Goal: Information Seeking & Learning: Learn about a topic

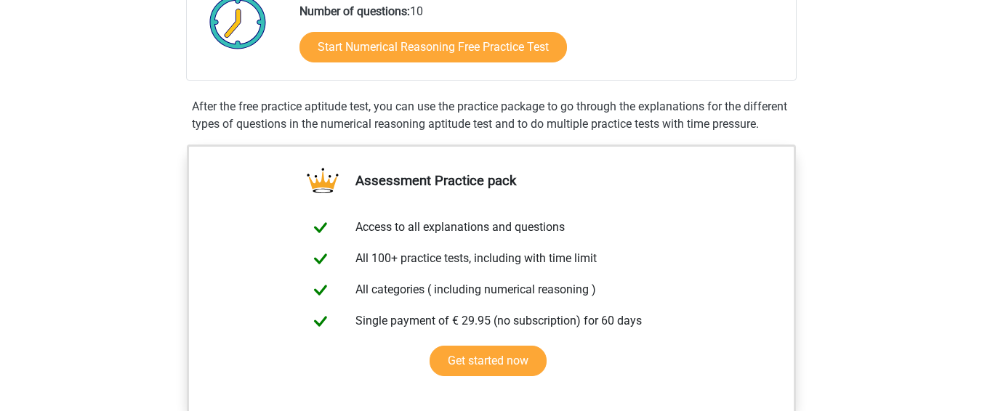
scroll to position [387, 0]
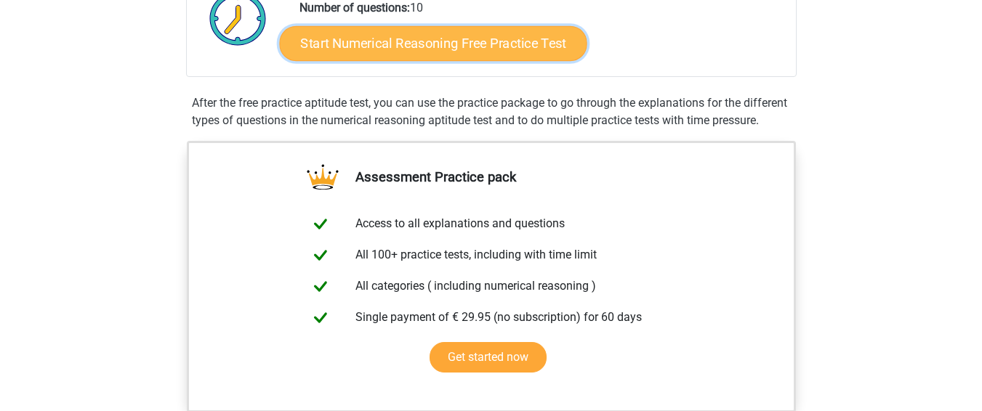
click at [438, 44] on link "Start Numerical Reasoning Free Practice Test" at bounding box center [432, 42] width 307 height 35
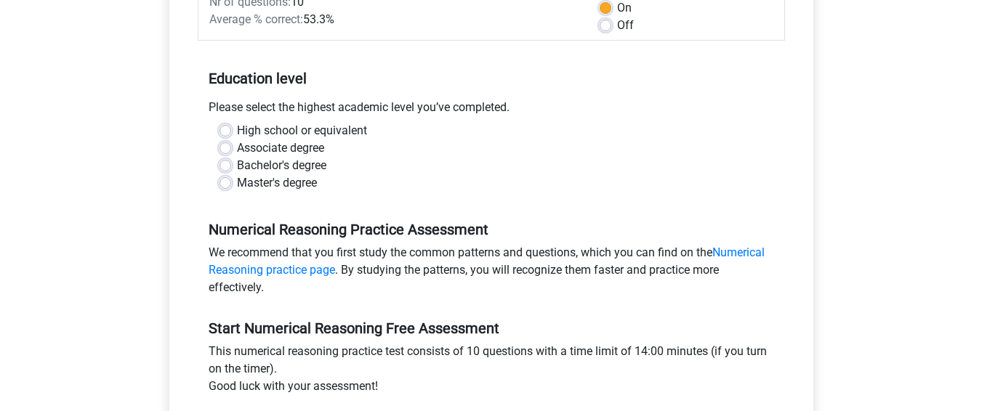
scroll to position [236, 0]
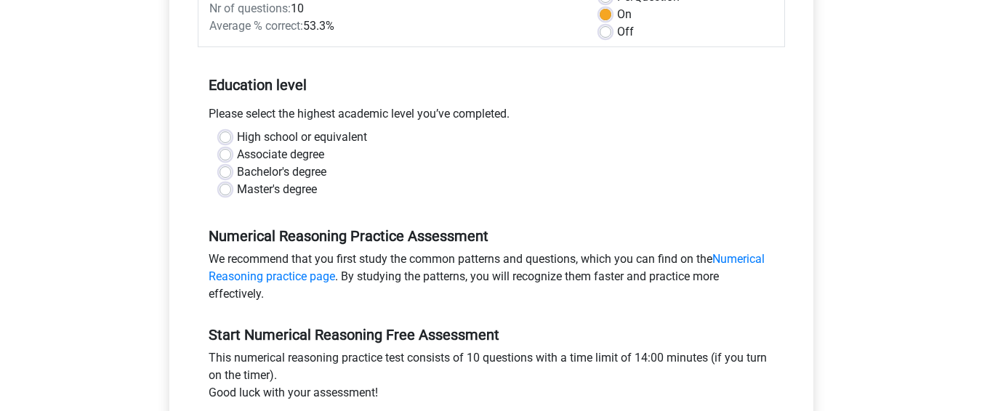
click at [237, 188] on label "Master's degree" at bounding box center [277, 189] width 80 height 17
click at [227, 188] on input "Master's degree" at bounding box center [225, 188] width 12 height 15
radio input "true"
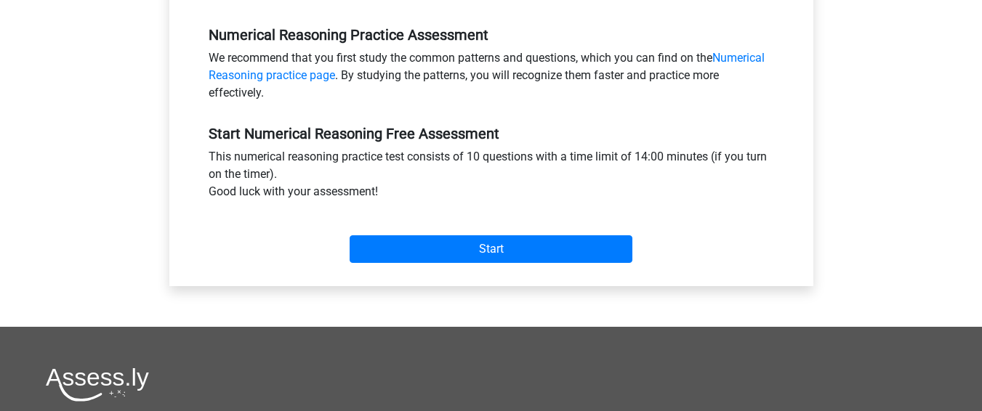
scroll to position [433, 0]
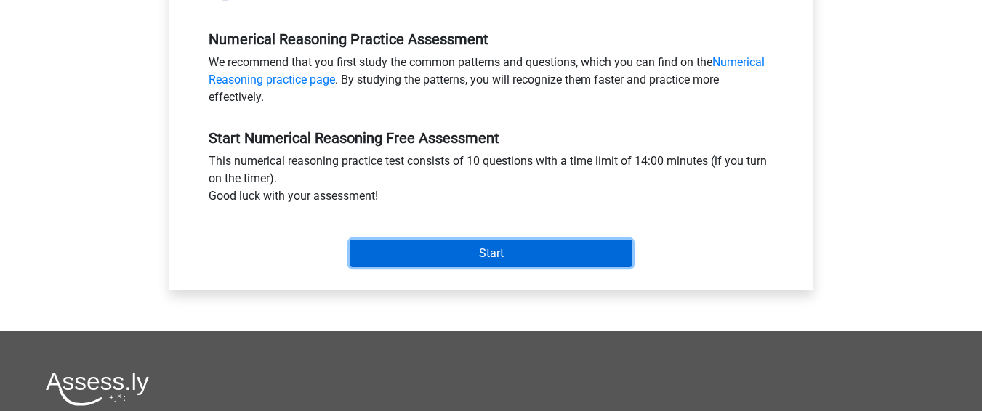
click at [485, 257] on input "Start" at bounding box center [491, 254] width 283 height 28
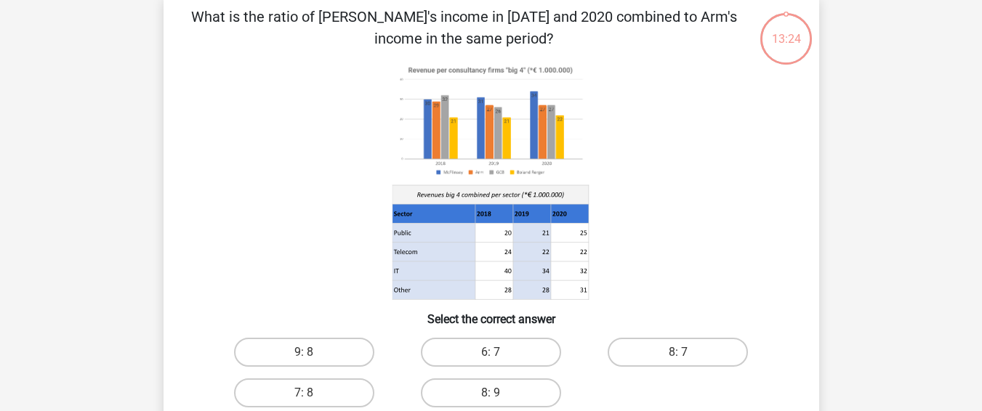
scroll to position [75, 0]
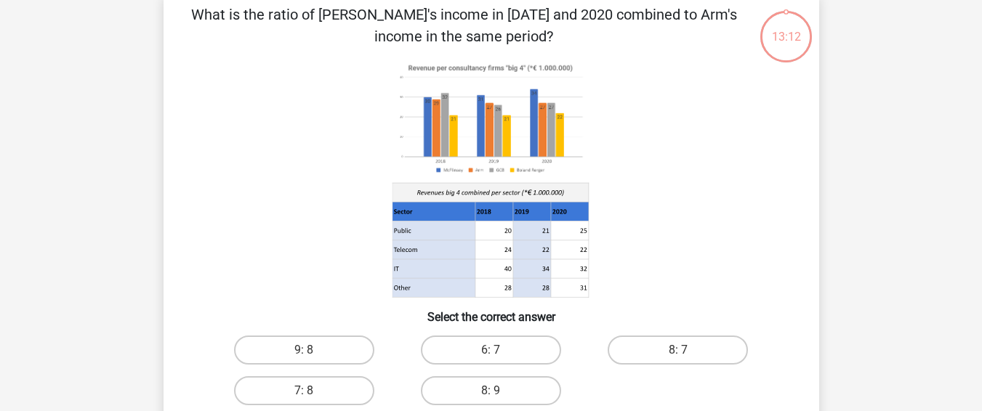
click at [651, 176] on icon at bounding box center [491, 179] width 586 height 240
click at [654, 176] on icon at bounding box center [491, 179] width 586 height 240
click at [654, 175] on icon at bounding box center [491, 179] width 586 height 240
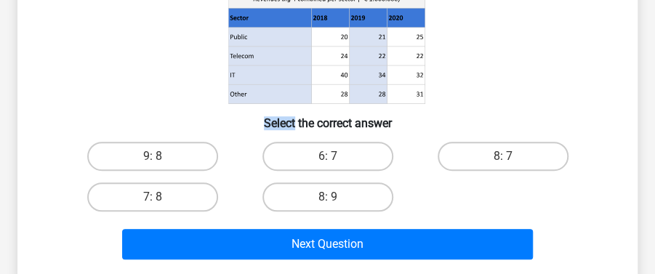
scroll to position [283, 0]
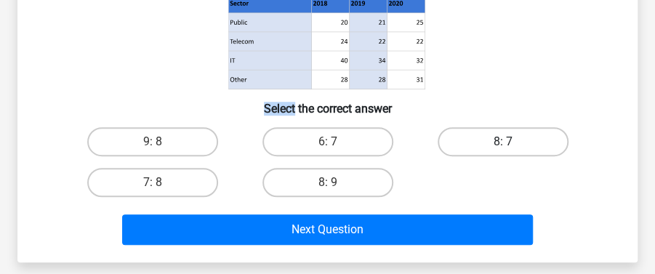
click at [501, 133] on label "8: 7" at bounding box center [503, 141] width 131 height 29
click at [503, 142] on input "8: 7" at bounding box center [507, 146] width 9 height 9
radio input "true"
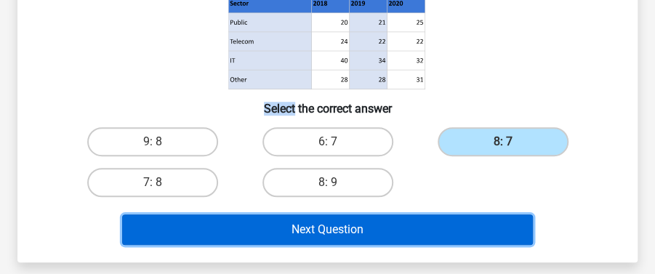
click at [367, 233] on button "Next Question" at bounding box center [327, 229] width 411 height 31
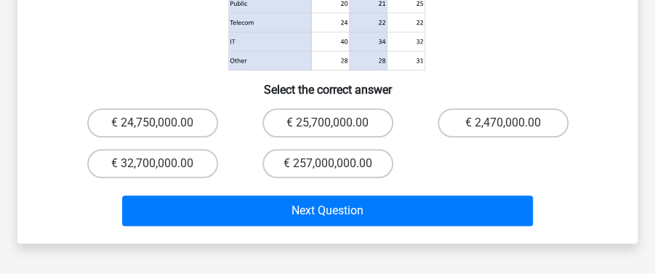
scroll to position [351, 0]
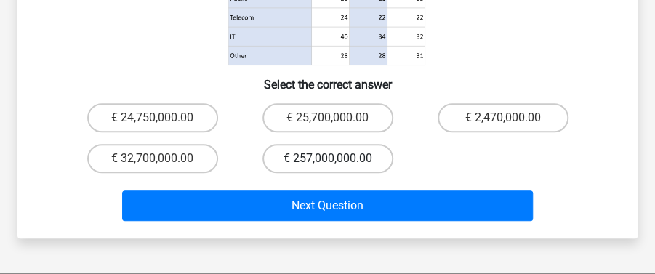
click at [346, 153] on label "€ 257,000,000.00" at bounding box center [327, 158] width 131 height 29
click at [337, 158] on input "€ 257,000,000.00" at bounding box center [332, 162] width 9 height 9
radio input "true"
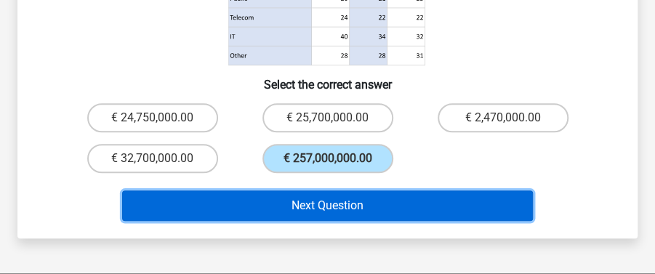
click at [342, 201] on button "Next Question" at bounding box center [327, 205] width 411 height 31
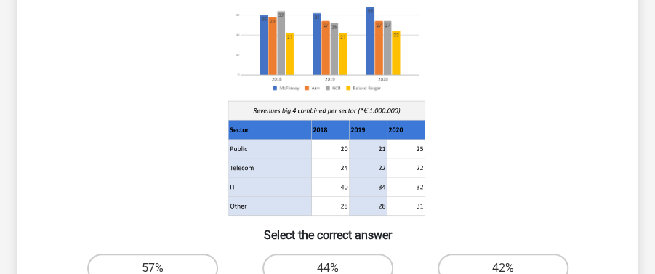
scroll to position [403, 0]
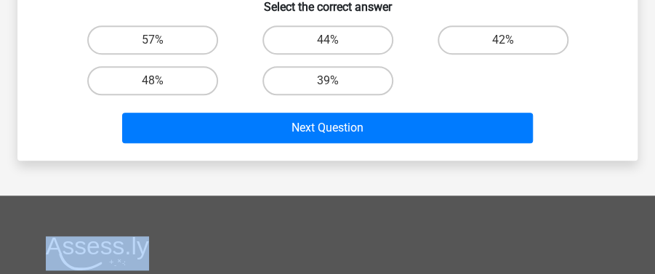
scroll to position [401, 0]
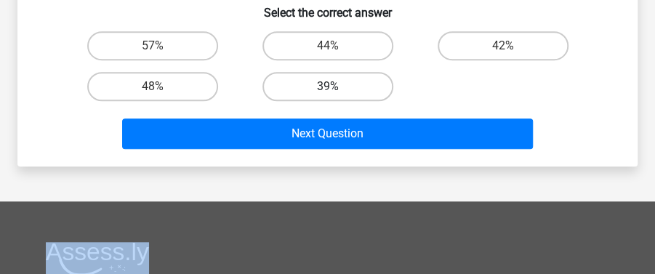
click at [347, 87] on label "39%" at bounding box center [327, 86] width 131 height 29
click at [337, 87] on input "39%" at bounding box center [332, 90] width 9 height 9
radio input "true"
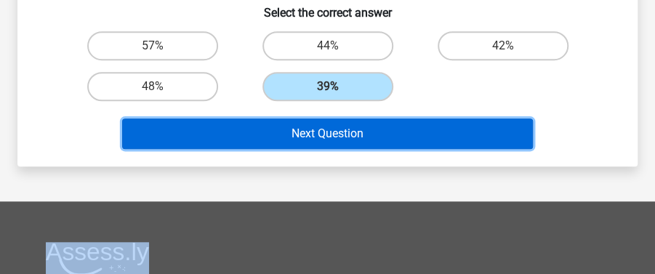
click at [350, 131] on button "Next Question" at bounding box center [327, 133] width 411 height 31
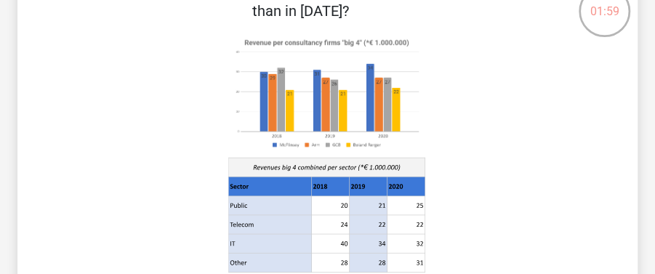
scroll to position [86, 0]
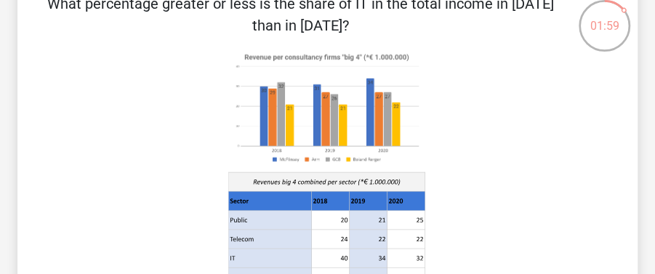
click at [654, 1] on div "01:59 Question 4 of 10 Question category: numerical reasoning set 1" at bounding box center [327, 220] width 655 height 479
click at [652, 0] on div "01:58 Question 4 of 10 Question category: numerical reasoning set 1" at bounding box center [327, 220] width 655 height 479
click at [652, 0] on div "01:57 Question 4 of 10 Question category: numerical reasoning set 1" at bounding box center [327, 220] width 655 height 479
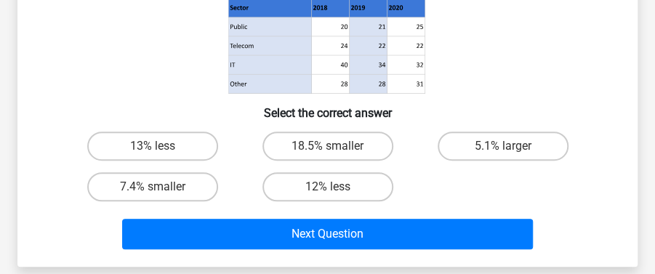
scroll to position [280, 0]
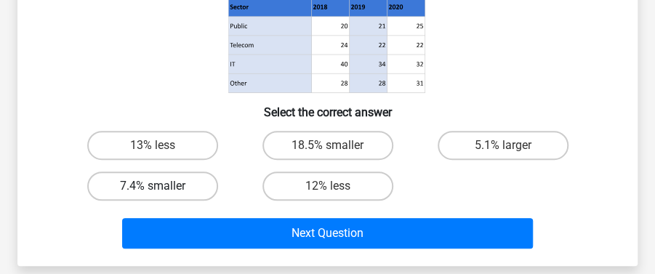
click at [173, 180] on label "7.4% smaller" at bounding box center [152, 186] width 131 height 29
click at [162, 186] on input "7.4% smaller" at bounding box center [157, 190] width 9 height 9
radio input "true"
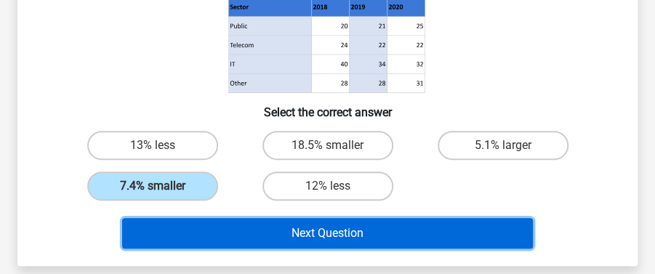
click at [329, 233] on button "Next Question" at bounding box center [327, 233] width 411 height 31
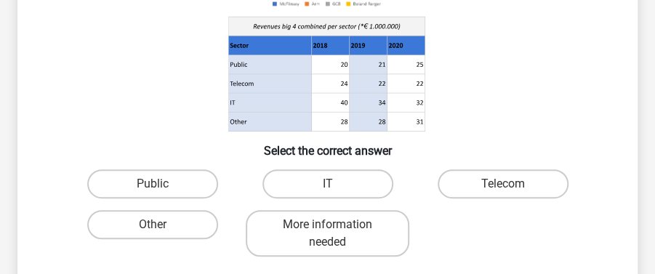
scroll to position [260, 0]
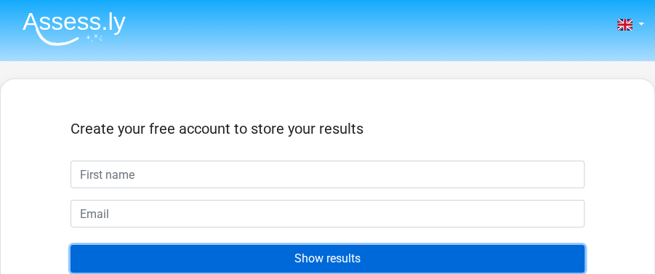
click at [380, 257] on input "Show results" at bounding box center [327, 259] width 514 height 28
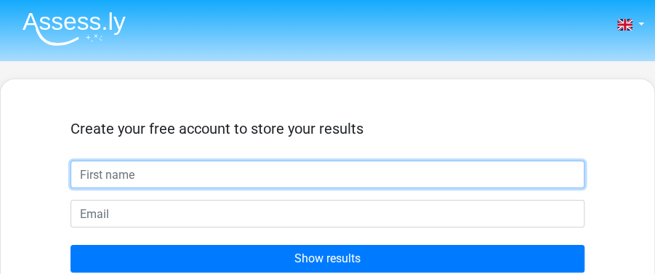
click at [235, 169] on input "text" at bounding box center [327, 175] width 514 height 28
type input "rooz"
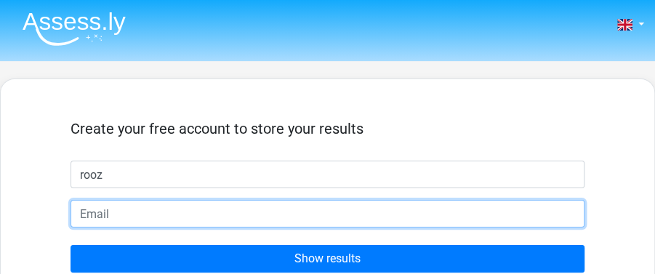
click at [231, 217] on input "email" at bounding box center [327, 214] width 514 height 28
type input "[EMAIL_ADDRESS][PERSON_NAME][DOMAIN_NAME]"
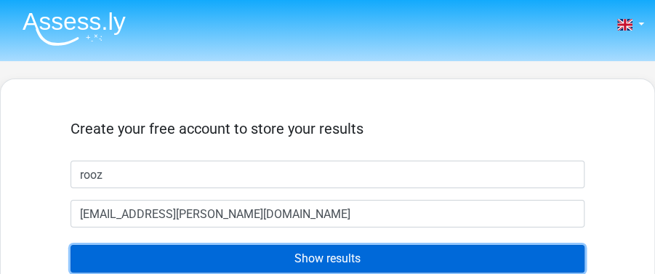
click at [318, 260] on input "Show results" at bounding box center [327, 259] width 514 height 28
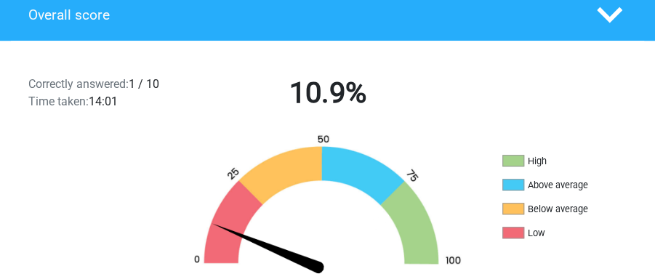
scroll to position [349, 0]
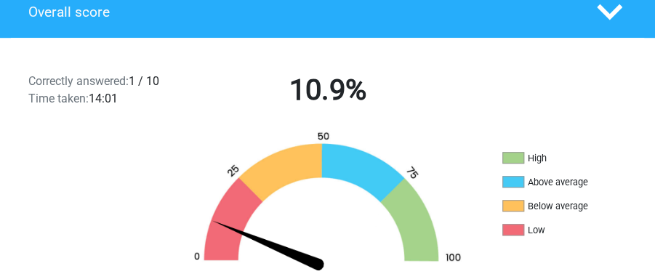
click at [653, 272] on div "High (>75%) Above average (50-75%) Below average (25-50%) Low (<25%)" at bounding box center [327, 202] width 655 height 142
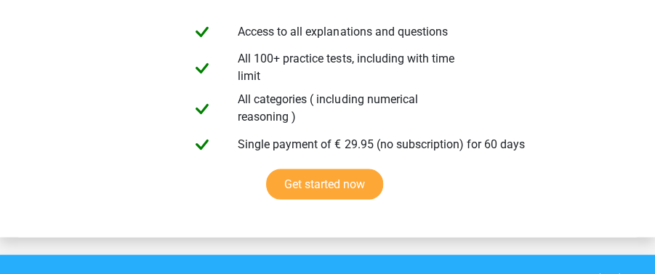
scroll to position [833, 0]
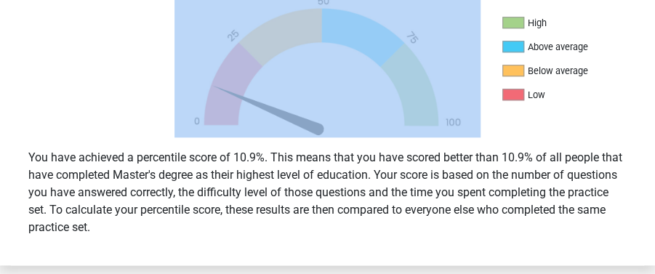
scroll to position [449, 0]
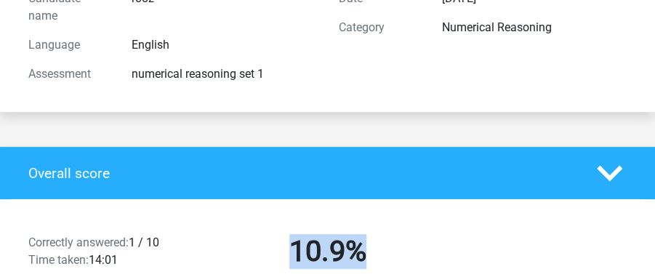
scroll to position [178, 0]
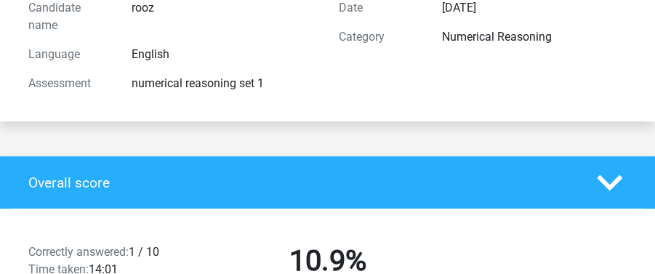
click at [605, 196] on div "Overall score" at bounding box center [327, 182] width 655 height 52
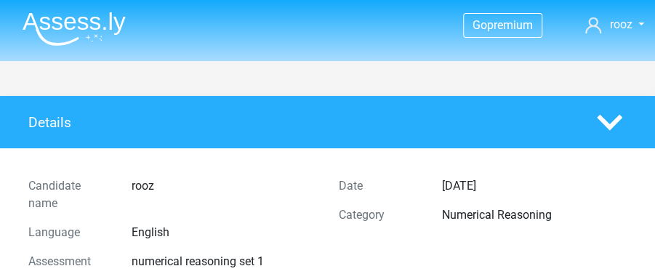
scroll to position [0, 0]
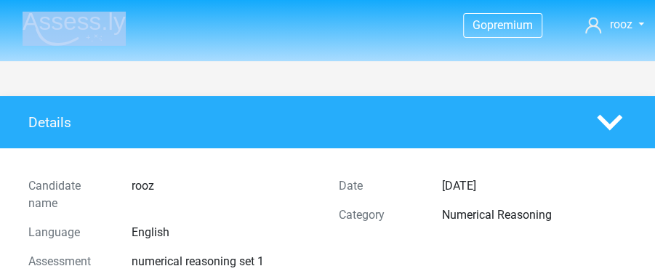
click at [654, 5] on div "Go premium rooz rooz.balaram@gmail.com" at bounding box center [327, 25] width 655 height 47
click at [603, 126] on icon at bounding box center [609, 122] width 25 height 25
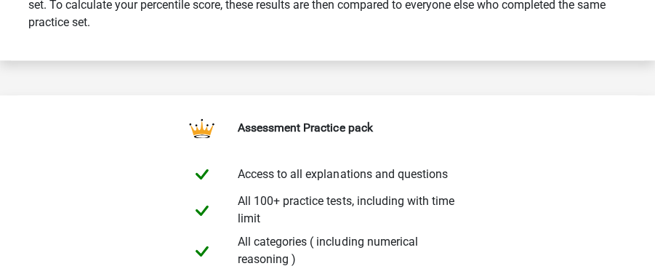
scroll to position [778, 0]
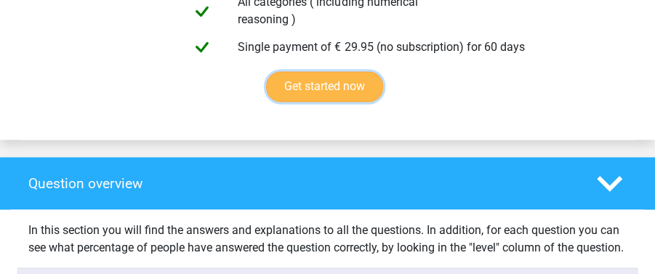
click at [314, 102] on link "Get started now" at bounding box center [324, 86] width 117 height 31
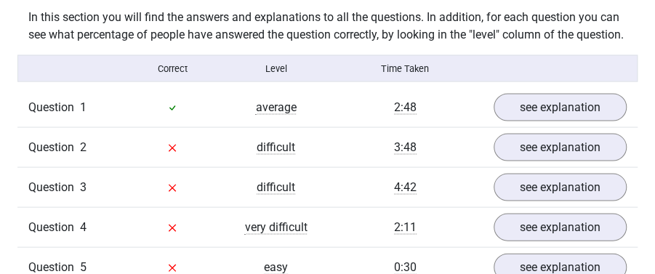
scroll to position [1007, 0]
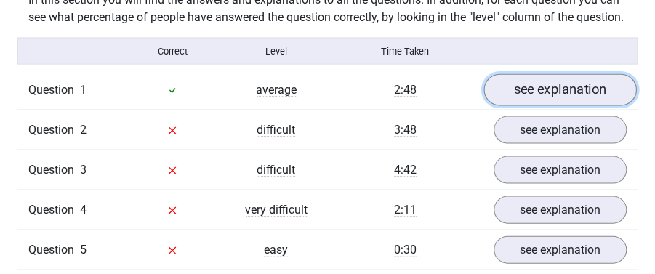
click at [593, 107] on link "see explanation" at bounding box center [559, 91] width 153 height 32
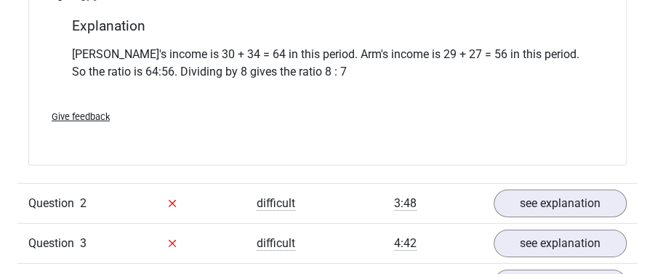
scroll to position [1534, 0]
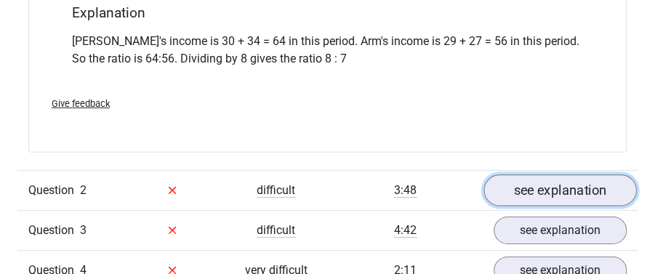
click at [562, 202] on link "see explanation" at bounding box center [559, 190] width 153 height 32
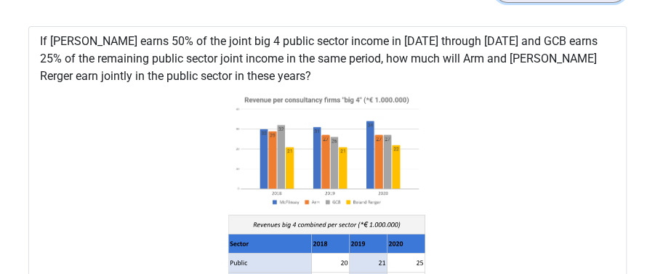
scroll to position [1727, 0]
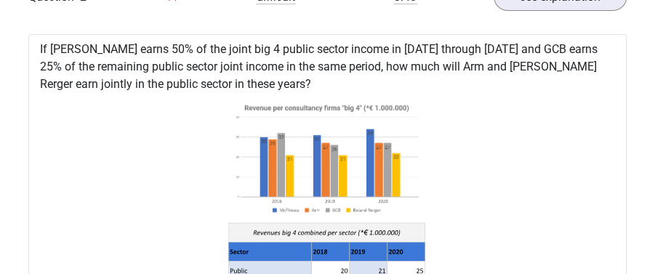
drag, startPoint x: 653, startPoint y: 121, endPoint x: 653, endPoint y: 131, distance: 9.4
click at [653, 131] on div "Question overview In this section you will find the answers and explanations to…" at bounding box center [327, 97] width 655 height 1778
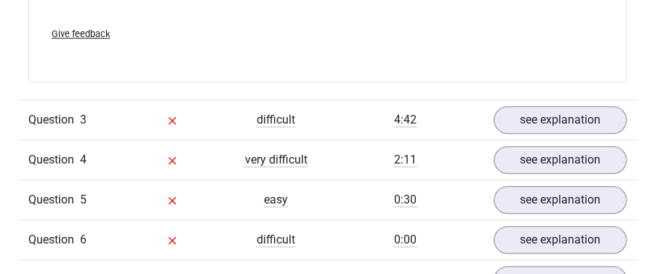
scroll to position [2273, 0]
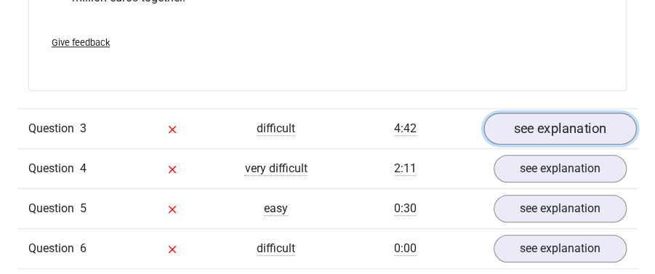
click at [579, 134] on link "see explanation" at bounding box center [559, 129] width 153 height 32
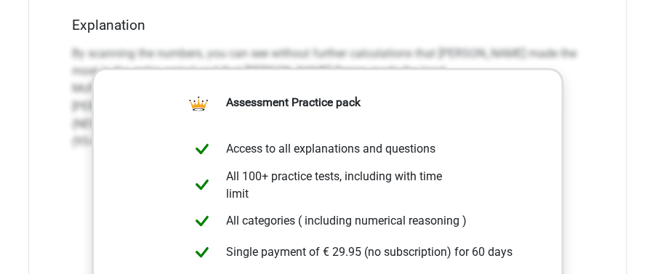
scroll to position [2818, 0]
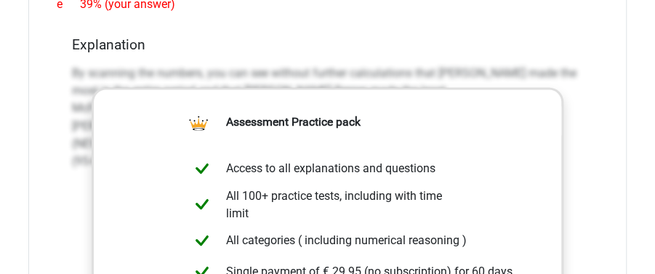
click at [595, 124] on div "What percentage more income was generated by the highest-earning consultancy fi…" at bounding box center [327, 91] width 598 height 940
click at [569, 154] on p "By scanning the numbers, you can see without further calculations that McFlinse…" at bounding box center [328, 117] width 512 height 105
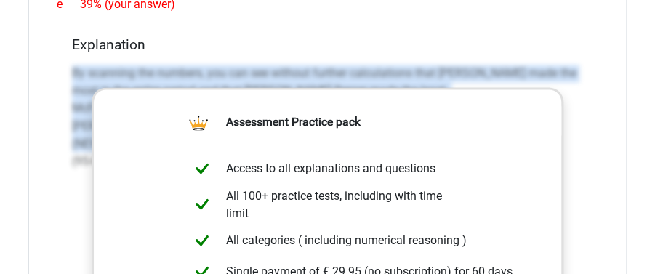
drag, startPoint x: 572, startPoint y: 141, endPoint x: 576, endPoint y: 97, distance: 44.5
click at [573, 93] on p "By scanning the numbers, you can see without further calculations that McFlinse…" at bounding box center [328, 117] width 512 height 105
click at [593, 103] on div "What percentage more income was generated by the highest-earning consultancy fi…" at bounding box center [327, 91] width 598 height 940
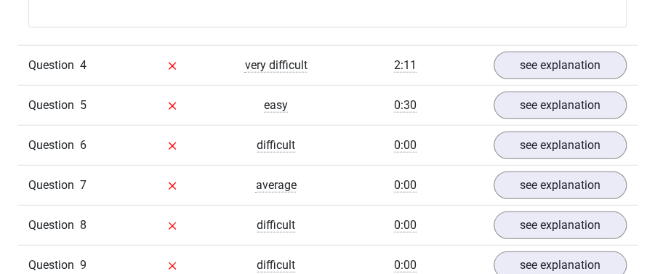
scroll to position [3342, 0]
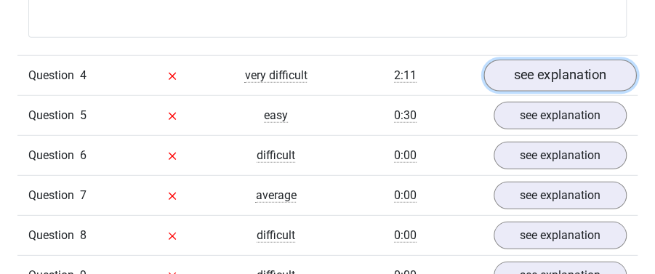
click at [576, 76] on link "see explanation" at bounding box center [559, 76] width 153 height 32
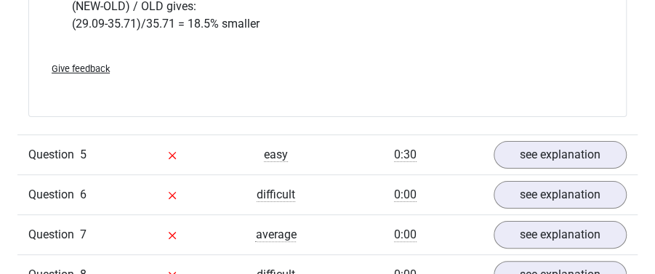
scroll to position [3952, 0]
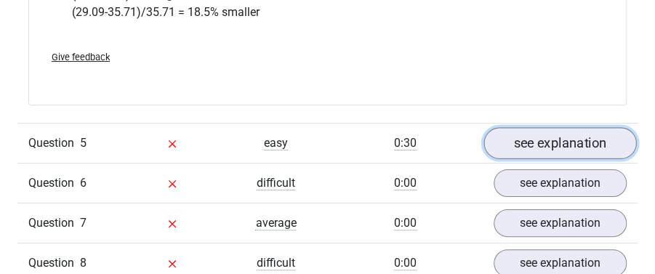
click at [569, 145] on link "see explanation" at bounding box center [559, 143] width 153 height 32
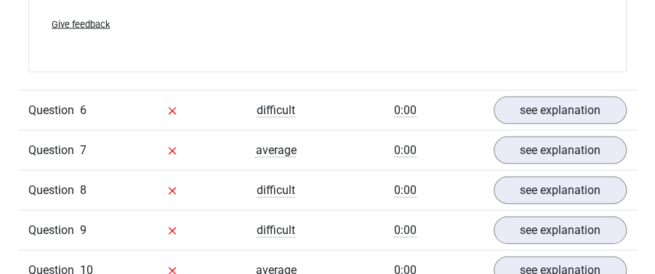
scroll to position [4957, 0]
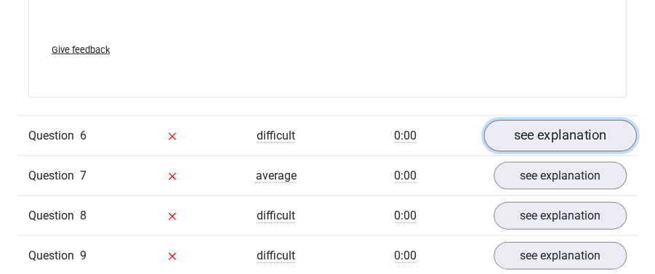
click at [552, 138] on link "see explanation" at bounding box center [559, 137] width 153 height 32
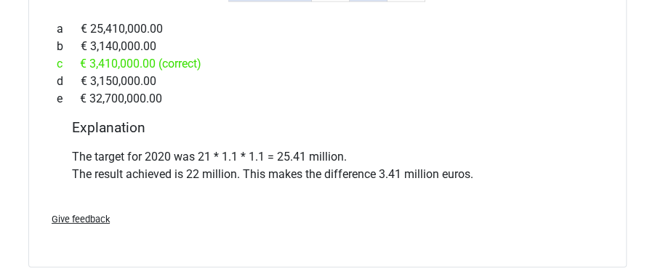
scroll to position [5416, 0]
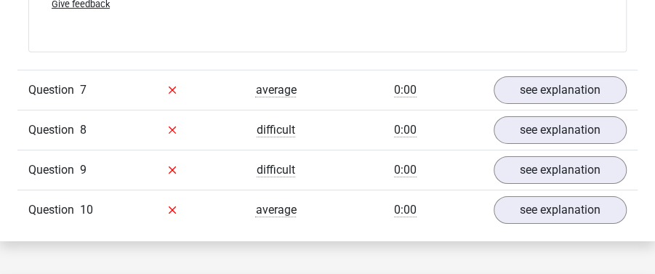
scroll to position [5649, 0]
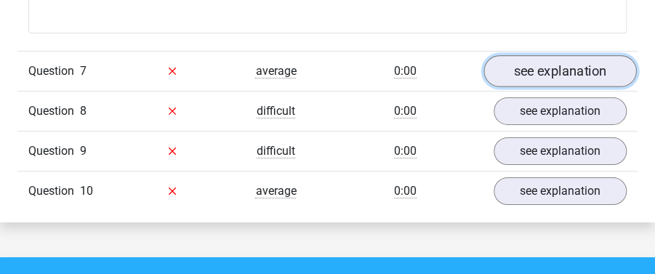
click at [533, 78] on link "see explanation" at bounding box center [559, 71] width 153 height 32
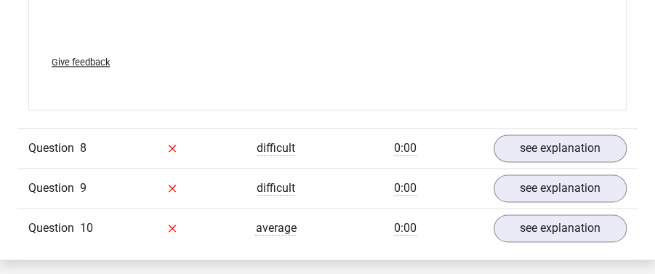
scroll to position [6524, 0]
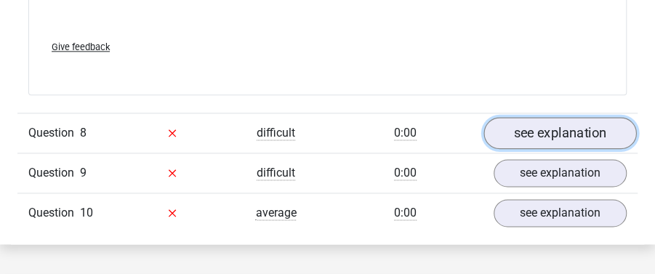
click at [560, 123] on link "see explanation" at bounding box center [559, 133] width 153 height 32
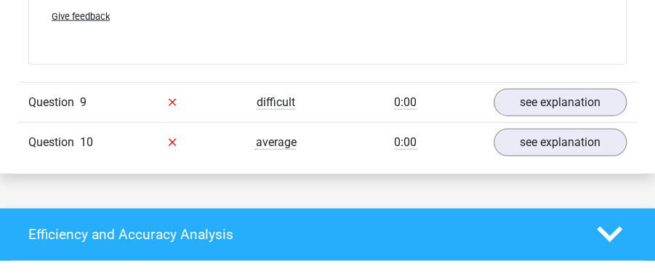
scroll to position [7152, 0]
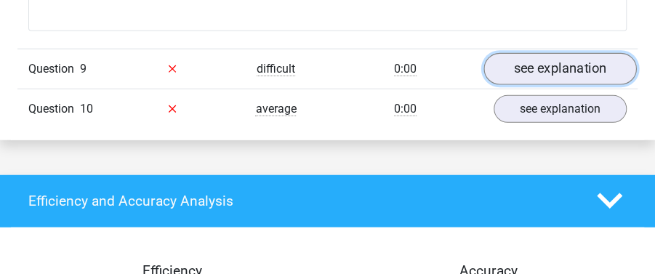
click at [533, 63] on link "see explanation" at bounding box center [559, 69] width 153 height 32
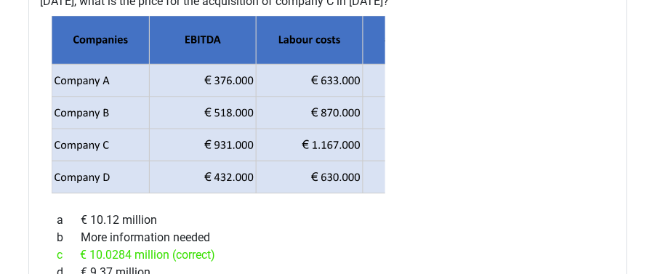
scroll to position [7303, 0]
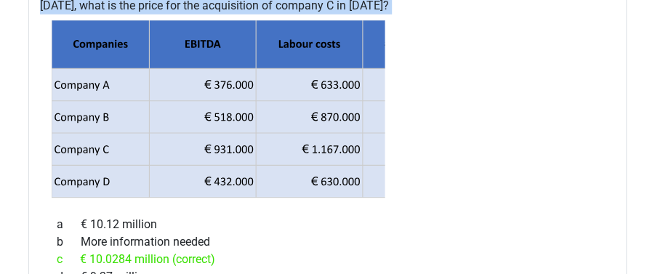
click at [565, 76] on icon at bounding box center [328, 109] width 552 height 179
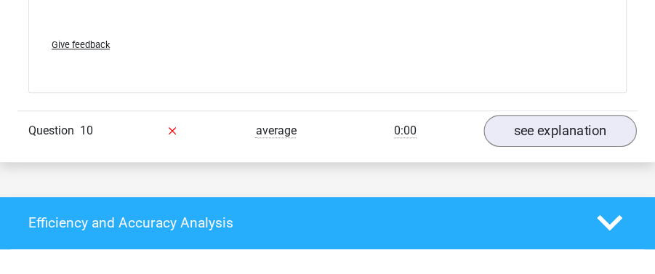
scroll to position [8025, 0]
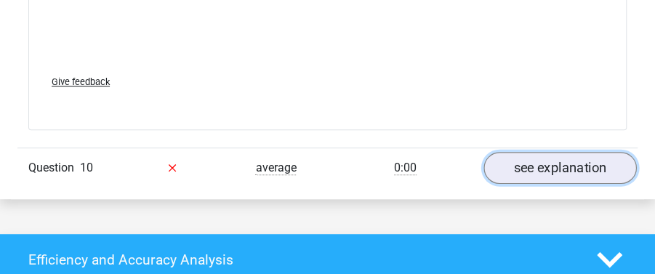
click at [572, 166] on link "see explanation" at bounding box center [559, 168] width 153 height 32
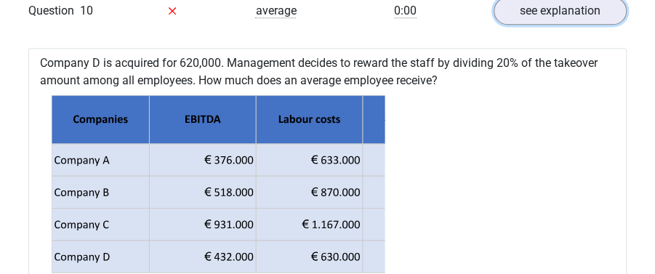
scroll to position [8173, 0]
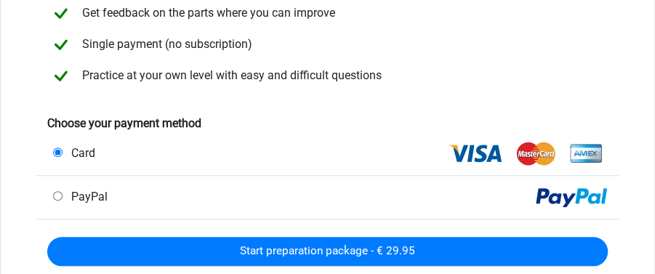
click at [654, 267] on div "Preparation package - 60 days for € 29.95 Access to all explanations and questi…" at bounding box center [327, 114] width 655 height 497
click at [651, 267] on div "Preparation package - 60 days for € 29.95 Access to all explanations and questi…" at bounding box center [327, 114] width 655 height 497
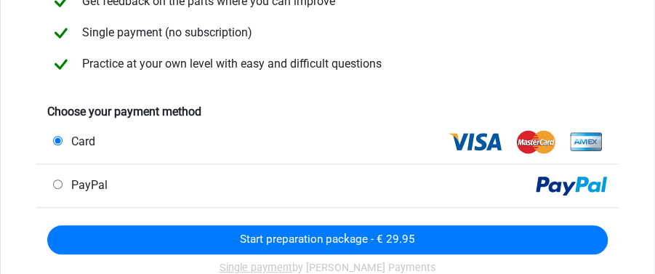
click at [651, 267] on div "Preparation package - 60 days for € 29.95 Access to all explanations and questi…" at bounding box center [327, 102] width 655 height 497
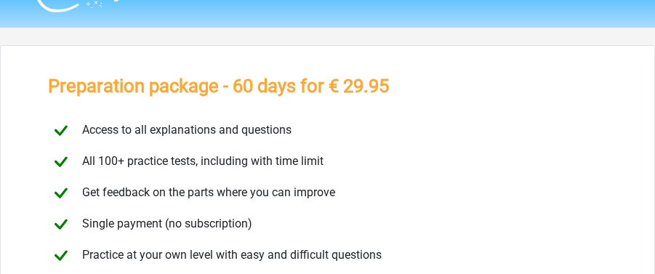
scroll to position [0, 0]
